Goal: Task Accomplishment & Management: Use online tool/utility

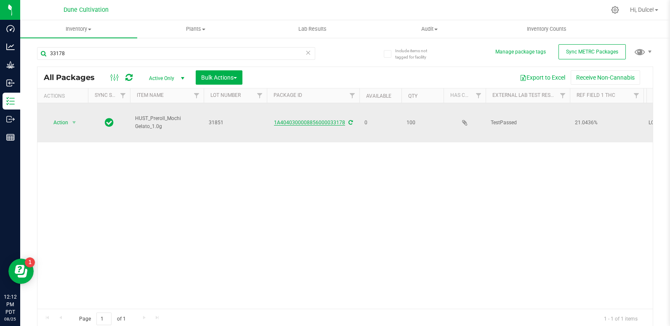
click at [328, 121] on link "1A4040300008856000033178" at bounding box center [309, 123] width 71 height 6
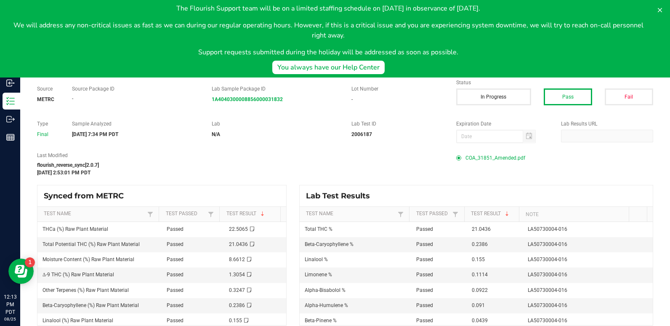
click at [486, 155] on span "COA_31851_Amended.pdf" at bounding box center [496, 158] width 60 height 13
click at [660, 9] on icon at bounding box center [660, 10] width 4 height 4
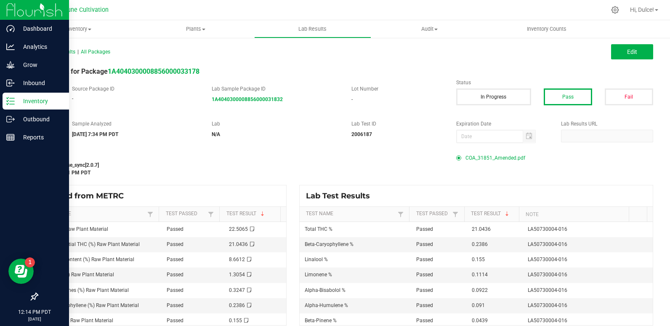
click at [19, 103] on p "Inventory" at bounding box center [40, 101] width 51 height 10
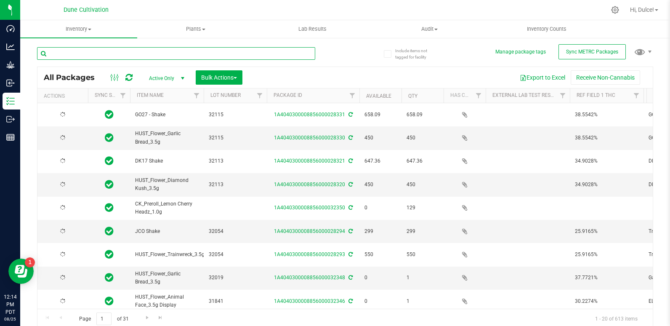
click at [121, 50] on input "text" at bounding box center [176, 53] width 278 height 13
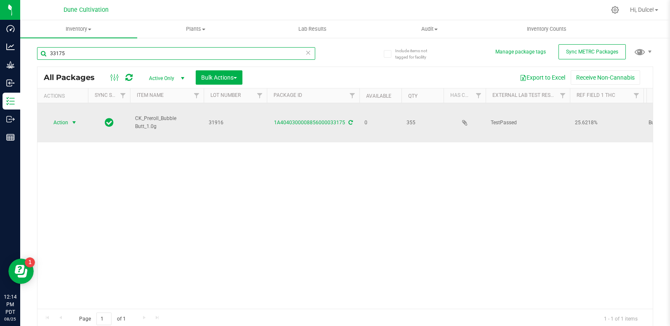
type input "33175"
click at [71, 125] on span "select" at bounding box center [74, 122] width 7 height 7
click at [331, 124] on link "1A4040300008856000033175" at bounding box center [309, 123] width 71 height 6
drag, startPoint x: 205, startPoint y: 123, endPoint x: 224, endPoint y: 123, distance: 19.0
click at [224, 123] on td "31916" at bounding box center [235, 122] width 63 height 39
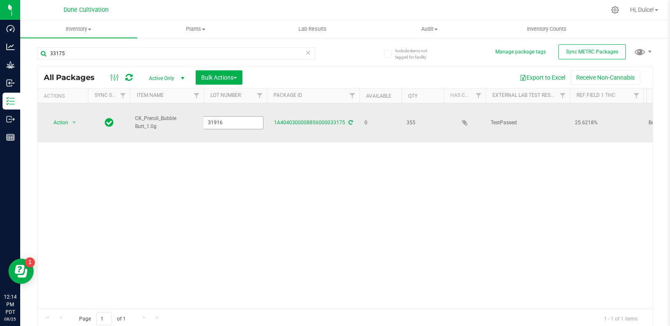
click at [224, 123] on input "31916" at bounding box center [233, 122] width 60 height 13
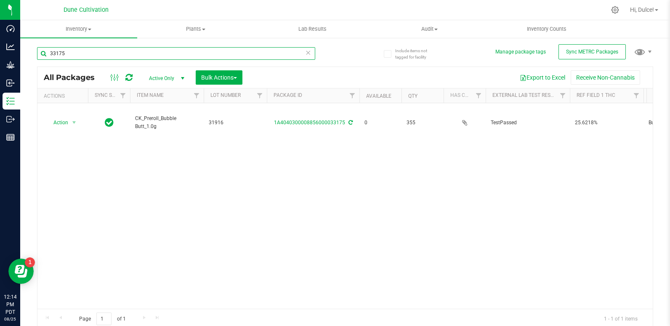
click at [128, 56] on input "33175" at bounding box center [176, 53] width 278 height 13
paste input "1916"
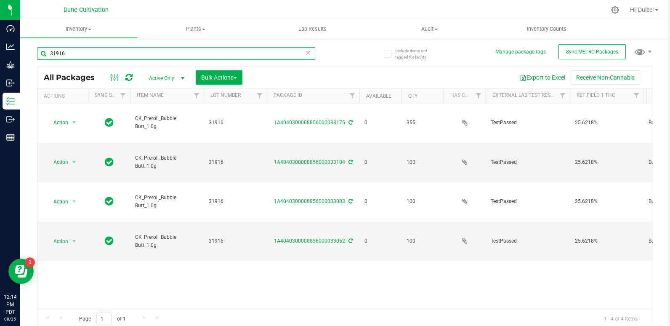
type input "31916"
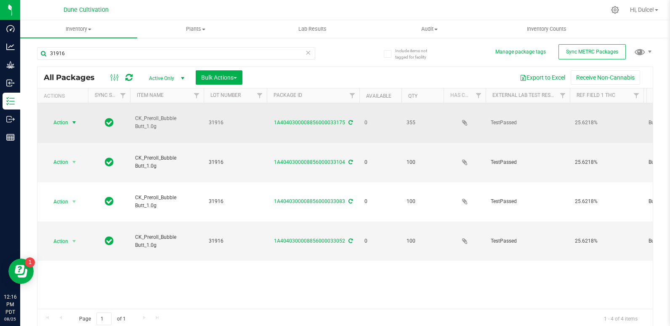
click at [72, 123] on span "select" at bounding box center [74, 122] width 7 height 7
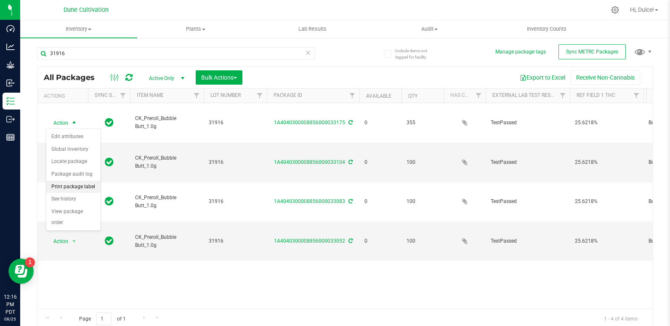
click at [85, 188] on li "Print package label" at bounding box center [73, 187] width 54 height 13
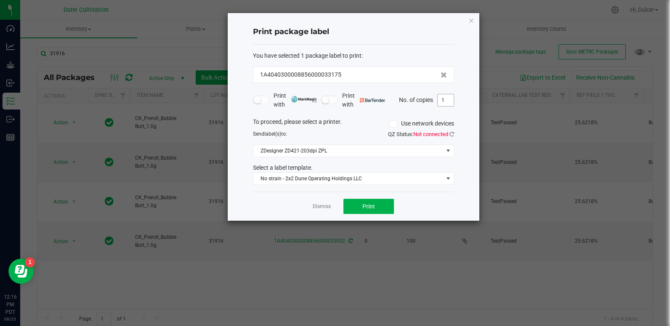
click at [450, 102] on input "1" at bounding box center [446, 100] width 16 height 12
type input "356"
click at [451, 134] on icon at bounding box center [452, 133] width 5 height 5
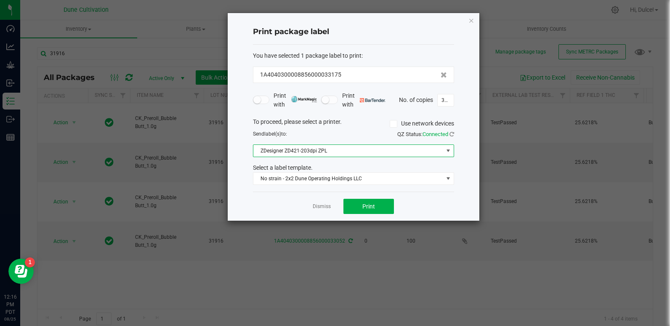
click at [437, 153] on span "ZDesigner ZD421-203dpi ZPL" at bounding box center [349, 151] width 190 height 12
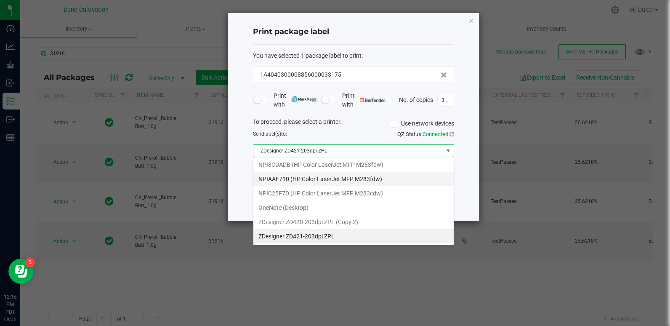
scroll to position [13, 201]
click at [359, 238] on ZPL "ZDesigner ZD421-203dpi ZPL" at bounding box center [354, 236] width 200 height 14
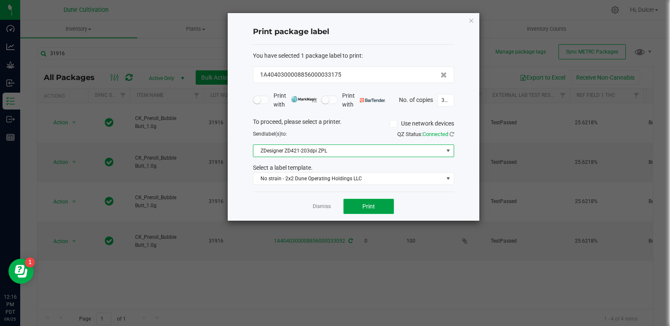
click at [366, 210] on button "Print" at bounding box center [369, 206] width 51 height 15
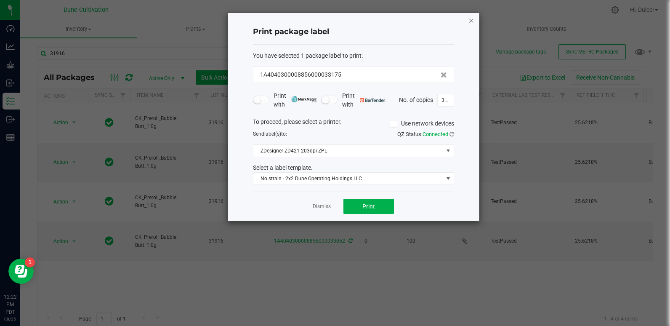
click at [471, 21] on icon "button" at bounding box center [472, 20] width 6 height 10
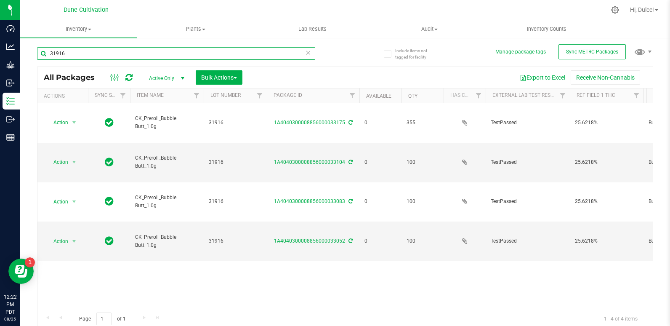
click at [129, 57] on input "31916" at bounding box center [176, 53] width 278 height 13
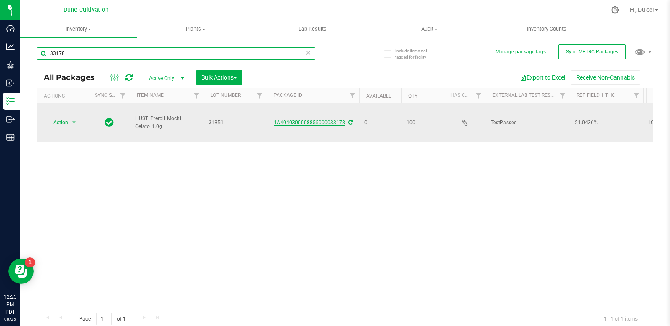
type input "33178"
click at [328, 120] on link "1A4040300008856000033178" at bounding box center [309, 123] width 71 height 6
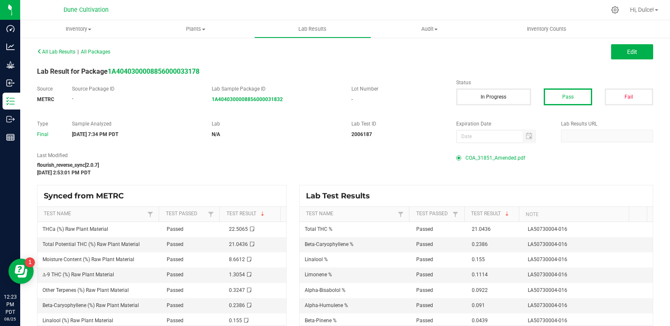
click at [491, 156] on span "COA_31851_Amended.pdf" at bounding box center [496, 158] width 60 height 13
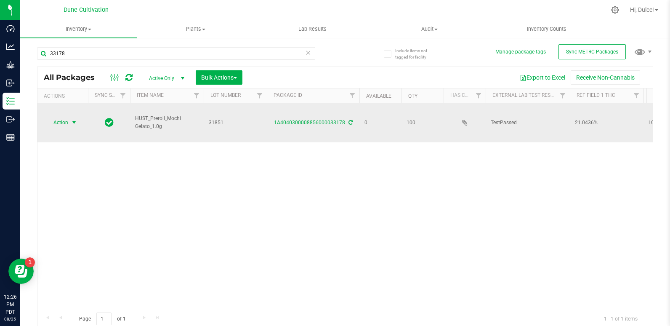
click at [62, 122] on span "Action" at bounding box center [57, 123] width 23 height 12
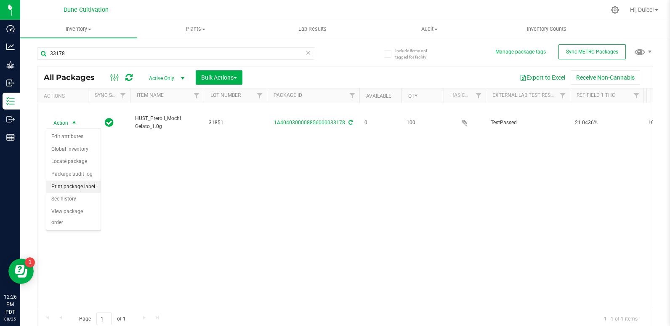
click at [85, 188] on li "Print package label" at bounding box center [73, 187] width 54 height 13
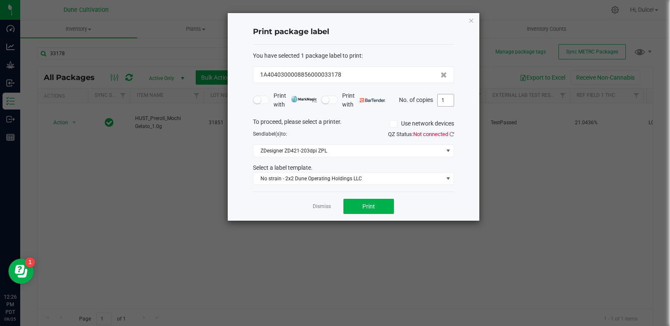
click at [453, 102] on input "1" at bounding box center [446, 100] width 16 height 12
type input "101"
click at [373, 211] on button "Print" at bounding box center [369, 206] width 51 height 15
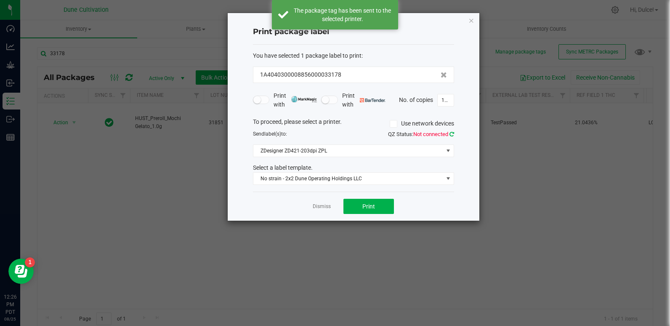
click at [450, 133] on icon at bounding box center [452, 133] width 5 height 5
click at [316, 208] on link "Dismiss" at bounding box center [322, 206] width 18 height 7
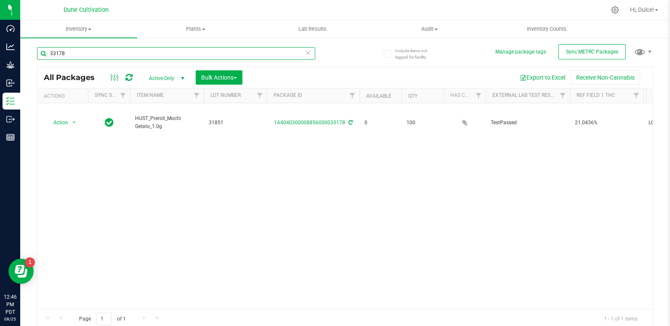
click at [88, 52] on input "33178" at bounding box center [176, 53] width 278 height 13
paste input "2056"
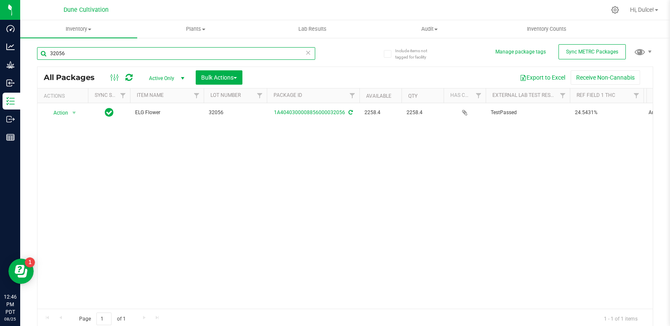
click at [160, 53] on input "32056" at bounding box center [176, 53] width 278 height 13
paste input "107"
type input "32107"
click at [145, 46] on div "32107" at bounding box center [191, 53] width 308 height 27
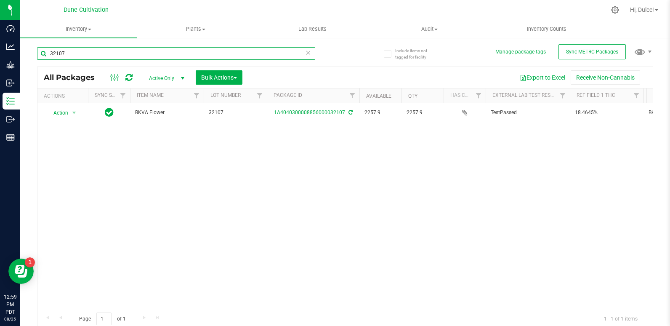
click at [145, 52] on input "32107" at bounding box center [176, 53] width 278 height 13
paste input "31646"
type input "31646"
click at [145, 52] on div "Inventory All packages All inventory Waste log Create inventory Plants All plan…" at bounding box center [345, 173] width 650 height 306
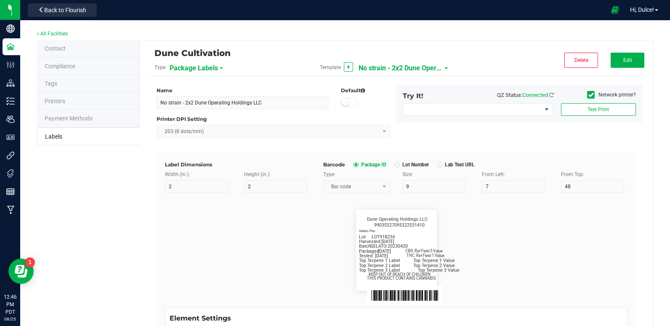
scroll to position [331, 0]
